Goal: Task Accomplishment & Management: Use online tool/utility

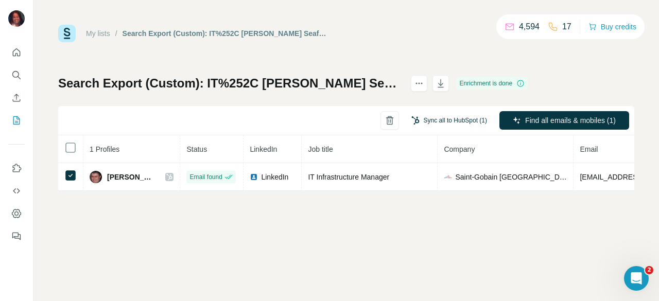
click at [439, 125] on button "Sync all to HubSpot (1)" at bounding box center [449, 120] width 90 height 15
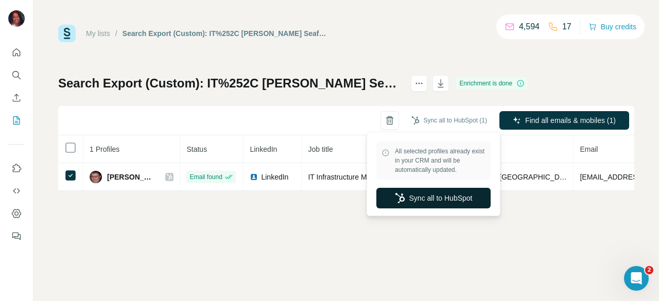
click at [427, 197] on button "Sync all to HubSpot" at bounding box center [433, 198] width 114 height 21
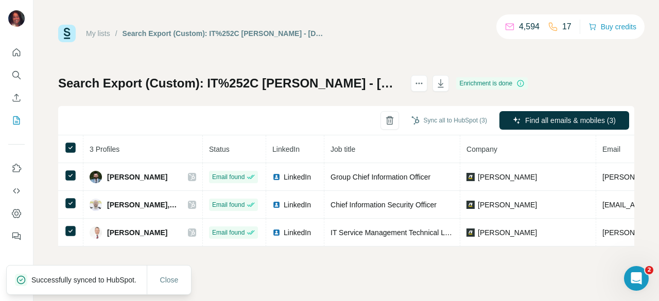
click at [440, 121] on button "Sync all to HubSpot (3)" at bounding box center [449, 120] width 90 height 15
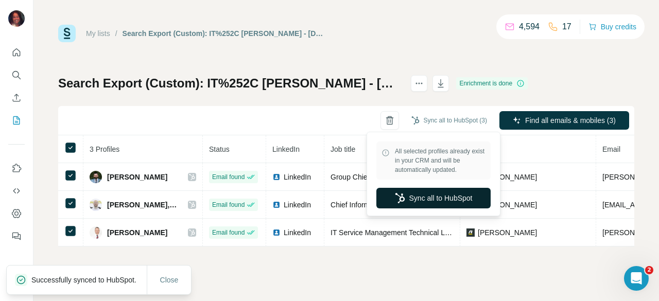
click at [419, 197] on button "Sync all to HubSpot" at bounding box center [433, 198] width 114 height 21
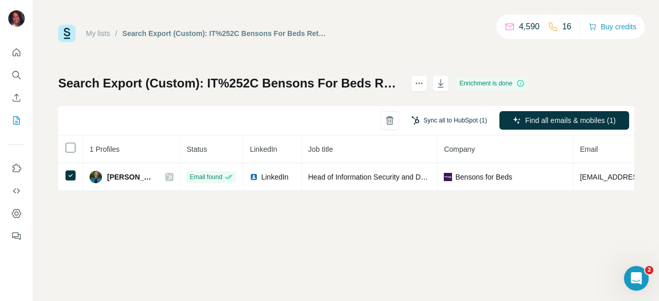
click at [446, 121] on button "Sync all to HubSpot (1)" at bounding box center [449, 120] width 90 height 15
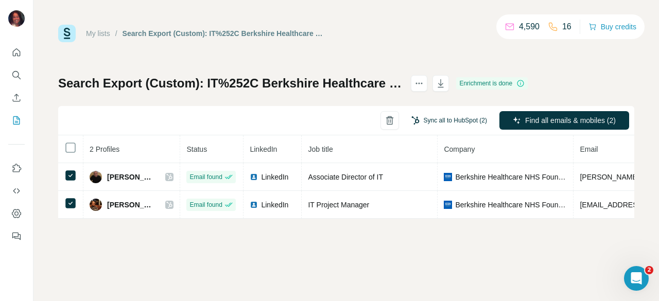
click at [462, 119] on button "Sync all to HubSpot (2)" at bounding box center [449, 120] width 90 height 15
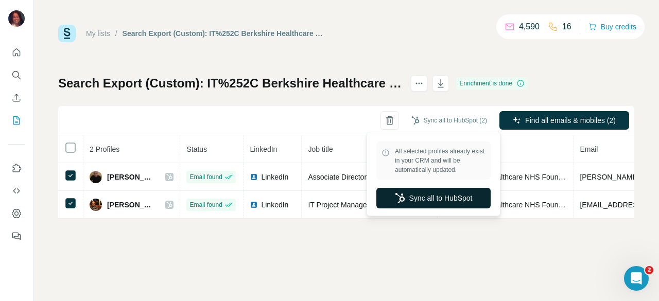
click at [427, 207] on button "Sync all to HubSpot" at bounding box center [433, 198] width 114 height 21
